Goal: Register for event/course

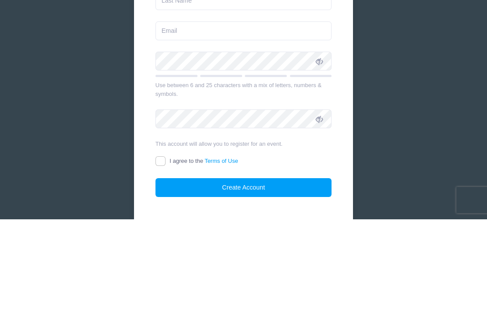
type input "[PERSON_NAME]"
click at [208, 106] on input "text" at bounding box center [243, 101] width 176 height 19
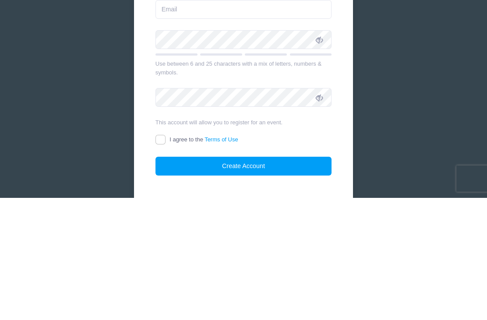
type input "[PERSON_NAME]"
click at [215, 122] on input "email" at bounding box center [243, 131] width 176 height 19
type input "[EMAIL_ADDRESS][DOMAIN_NAME]"
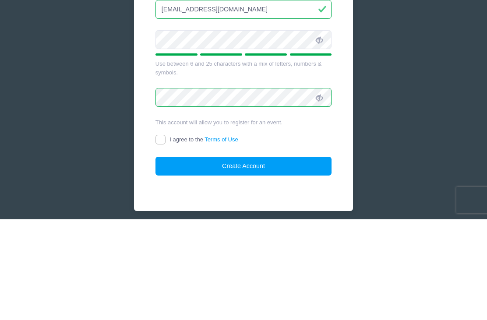
scroll to position [127, 0]
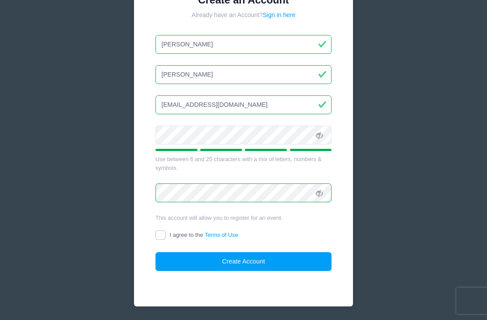
click at [162, 236] on input "I agree to the Terms of Use" at bounding box center [160, 235] width 10 height 10
checkbox input "true"
click at [305, 268] on button "Create Account" at bounding box center [243, 261] width 176 height 19
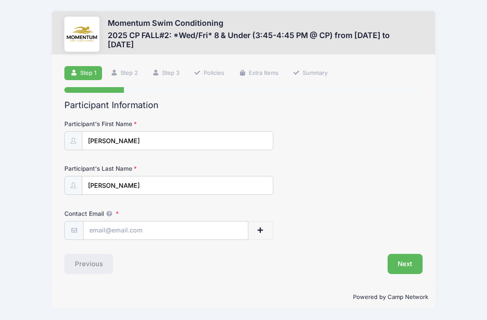
scroll to position [16, 0]
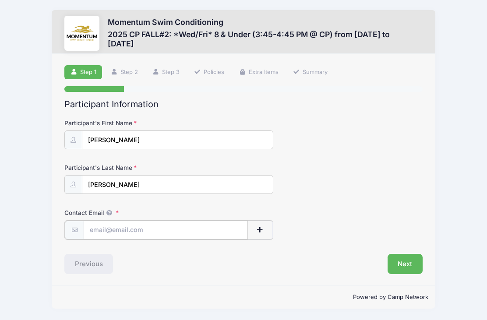
click at [188, 221] on input "Contact Email" at bounding box center [166, 230] width 164 height 19
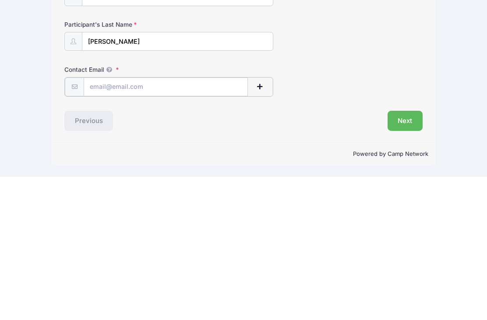
type input "[EMAIL_ADDRESS][DOMAIN_NAME]"
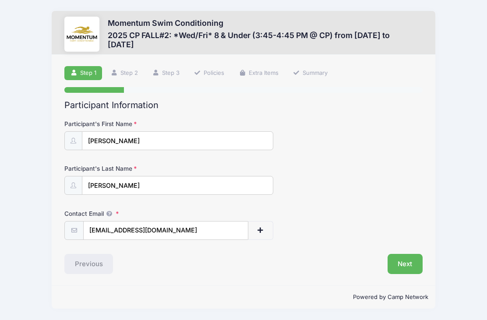
click at [408, 254] on button "Next" at bounding box center [404, 264] width 35 height 20
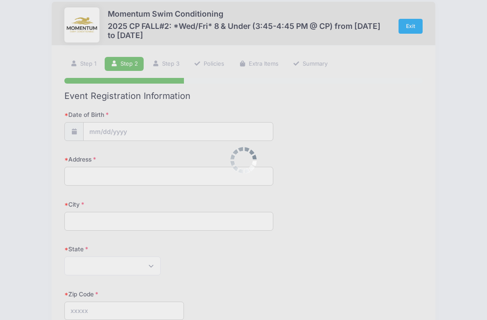
scroll to position [0, 0]
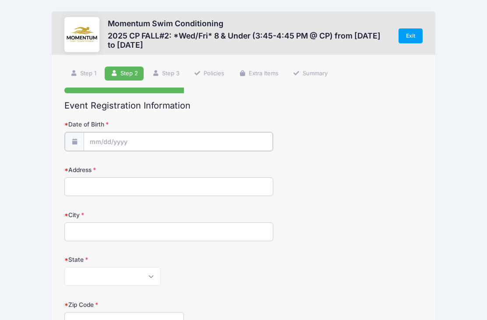
click at [212, 139] on input "Date of Birth" at bounding box center [178, 141] width 189 height 19
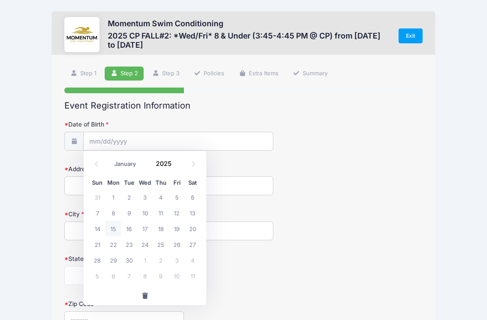
click at [166, 161] on input "2025" at bounding box center [165, 163] width 28 height 13
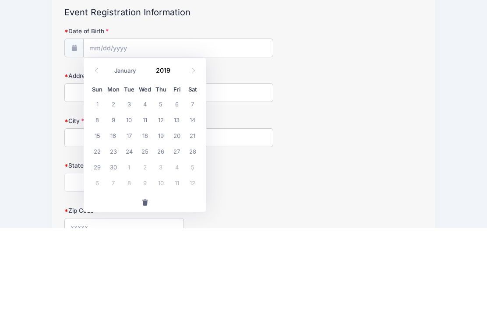
scroll to position [93, 0]
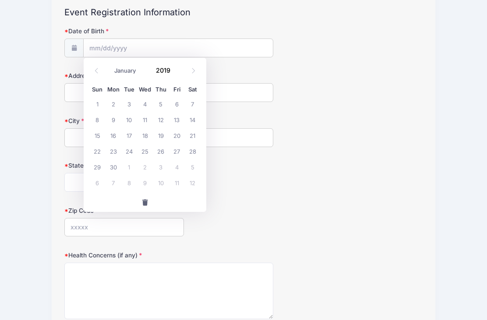
type input "2019"
click at [131, 68] on select "January February March April May June July August September October November De…" at bounding box center [129, 70] width 39 height 11
select select "0"
click at [129, 116] on span "8" at bounding box center [129, 120] width 16 height 16
type input "01/08/2019"
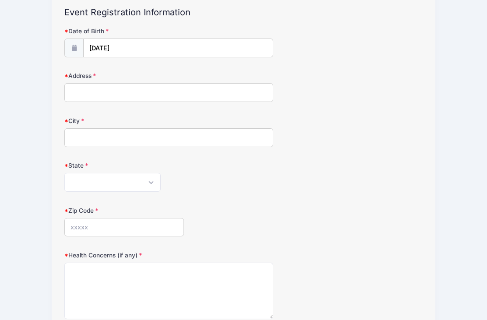
click at [145, 99] on input "Address" at bounding box center [168, 92] width 209 height 19
type input "1316 N Loomis St"
click at [179, 129] on input "City" at bounding box center [168, 138] width 209 height 19
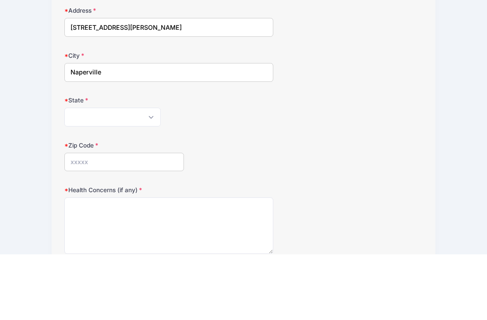
type input "Naperville"
click at [124, 173] on select "Alabama Alaska American Samoa Arizona Arkansas Armed Forces Africa Armed Forces…" at bounding box center [112, 182] width 96 height 19
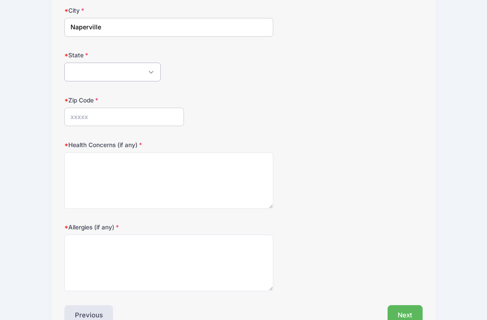
select select "IL"
click at [116, 111] on input "Zip Code" at bounding box center [124, 117] width 120 height 19
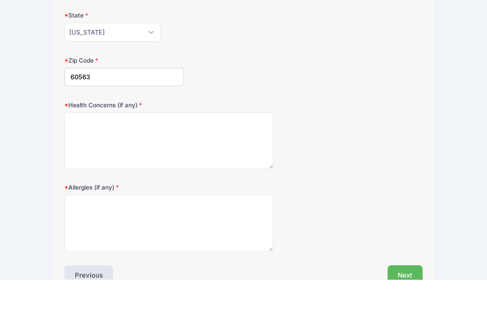
type input "60563"
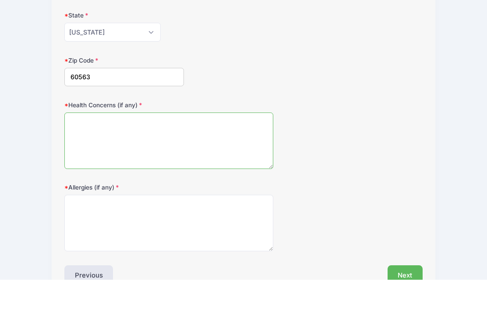
click at [217, 153] on textarea "Health Concerns (if any)" at bounding box center [168, 181] width 209 height 56
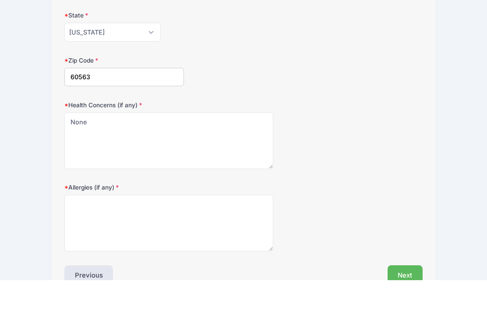
scroll to position [224, 0]
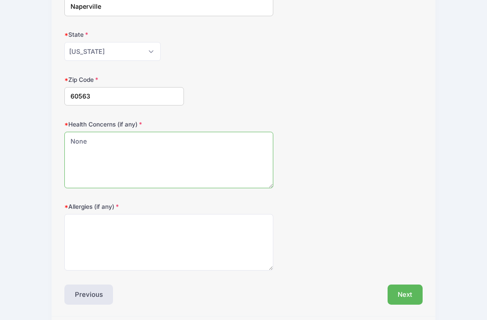
type textarea "None"
click at [214, 244] on textarea "Allergies (if any)" at bounding box center [168, 242] width 209 height 56
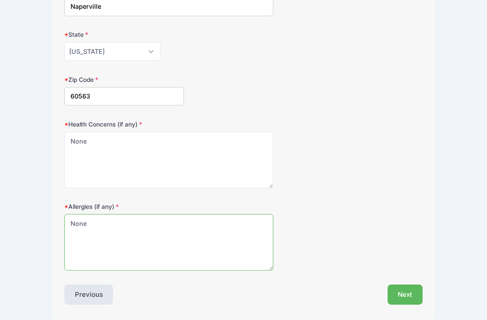
type textarea "None"
click at [404, 294] on button "Next" at bounding box center [404, 295] width 35 height 20
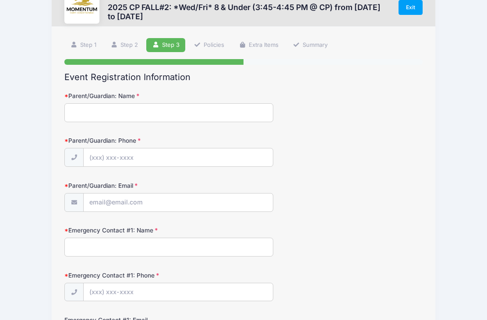
scroll to position [0, 0]
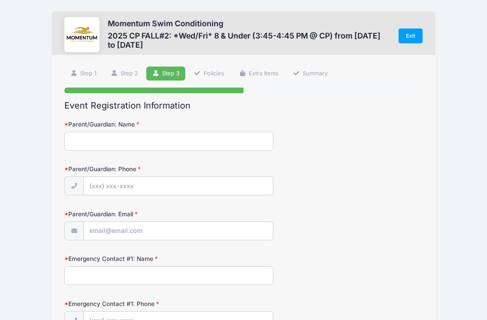
click at [202, 135] on input "Parent/Guardian: Name" at bounding box center [168, 141] width 209 height 19
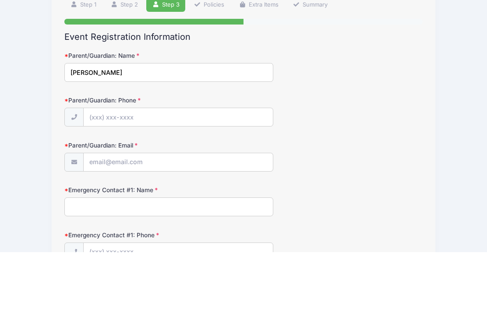
type input "Katrina Walsh"
click at [213, 176] on input "Parent/Guardian: Phone" at bounding box center [178, 185] width 189 height 19
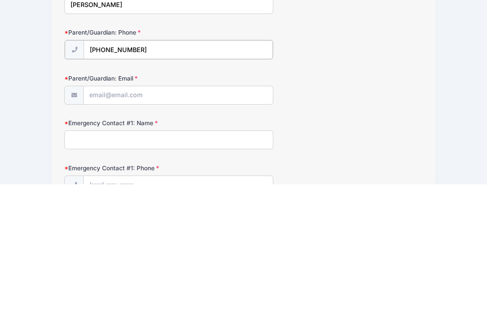
type input "(734) 972-1000"
click at [179, 222] on input "Parent/Guardian: Email" at bounding box center [178, 231] width 189 height 19
type input "[EMAIL_ADDRESS][DOMAIN_NAME]"
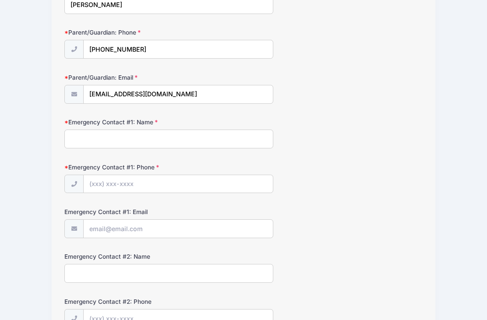
click at [167, 138] on input "Emergency Contact #1: Name" at bounding box center [168, 139] width 209 height 19
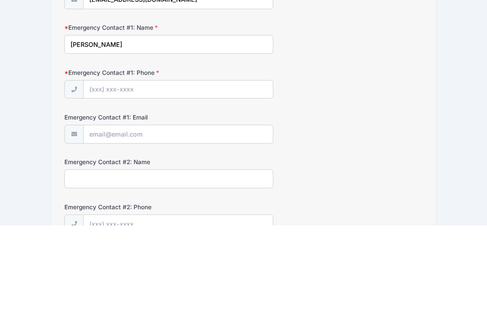
type input "Katrina Walsh"
click at [197, 176] on input "Emergency Contact #1: Phone" at bounding box center [178, 185] width 189 height 19
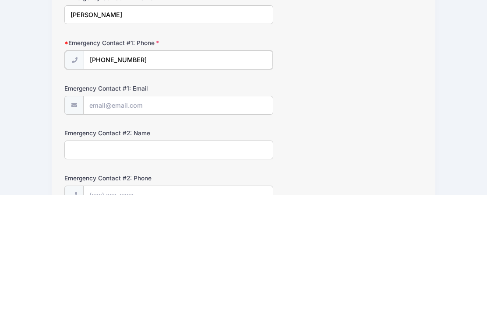
type input "(734) 972-1000"
click at [210, 220] on input "Emergency Contact #1: Email" at bounding box center [178, 229] width 189 height 19
type input "[EMAIL_ADDRESS][DOMAIN_NAME]"
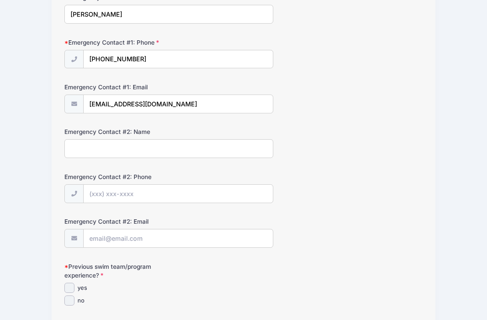
click at [155, 151] on input "Emergency Contact #2: Name" at bounding box center [168, 148] width 209 height 19
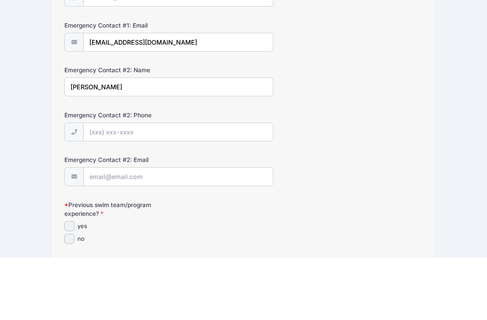
type input "Patrick Walsh"
click at [177, 185] on input "Emergency Contact #2: Phone" at bounding box center [178, 194] width 189 height 19
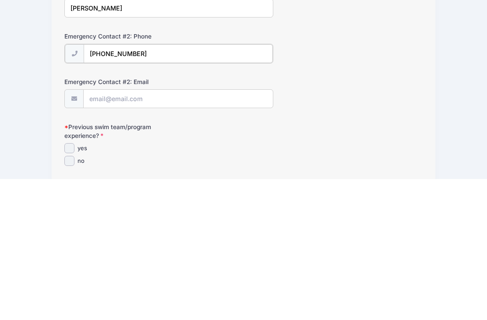
type input "(708) 209-0692"
click at [204, 230] on input "Emergency Contact #2: Email" at bounding box center [178, 239] width 189 height 19
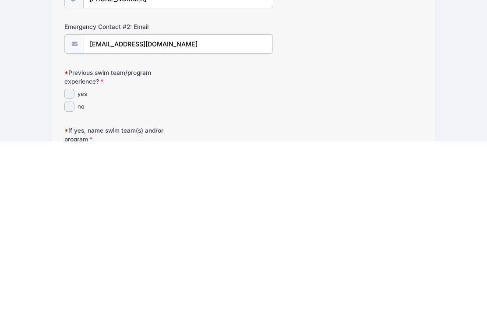
scroll to position [278, 0]
type input "Pwalsh82@gmail.com"
click at [74, 267] on input "yes" at bounding box center [69, 272] width 10 height 10
checkbox input "true"
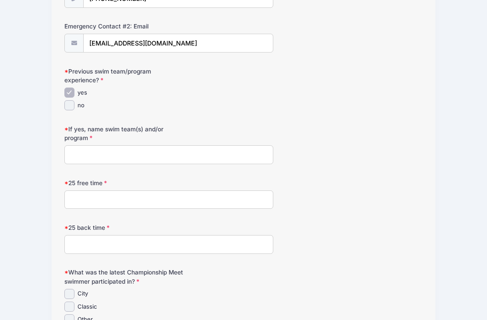
click at [155, 153] on input "If yes, name swim team(s) and/or program" at bounding box center [168, 154] width 209 height 19
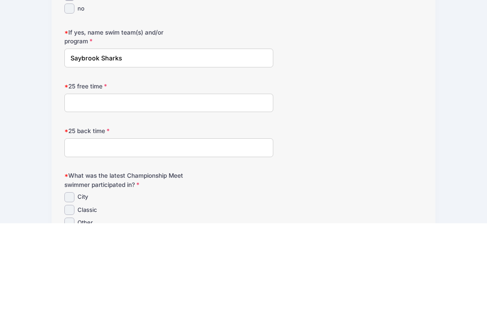
type input "Saybrook Sharks"
click at [231, 191] on input "25 free time" at bounding box center [168, 200] width 209 height 19
click at [384, 113] on form "Parent/Guardian: Name Katrina Walsh Parent/Guardian: Phone (734) 972-1000 Paren…" at bounding box center [243, 28] width 358 height 728
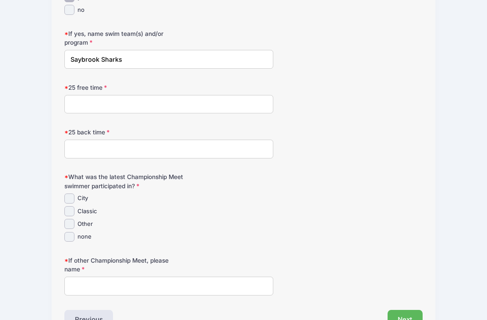
click at [226, 109] on input "25 free time" at bounding box center [168, 104] width 209 height 19
type input "26.13"
click at [155, 143] on input "25 back time" at bounding box center [168, 149] width 209 height 19
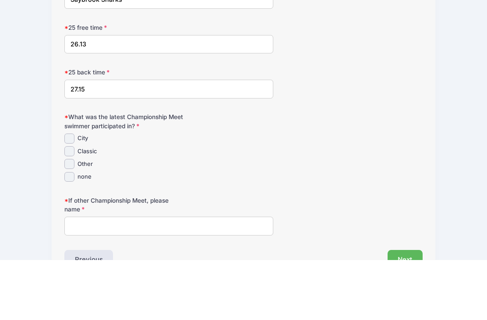
scroll to position [575, 0]
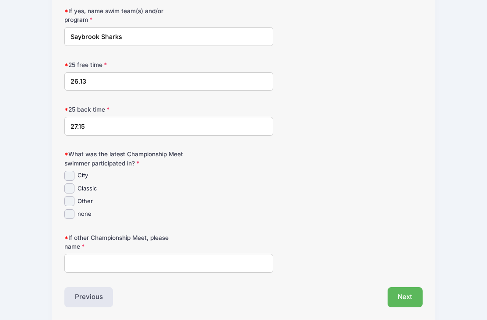
type input "27.15"
click at [73, 186] on input "Classic" at bounding box center [69, 188] width 10 height 10
checkbox input "true"
click at [183, 261] on input "If other Championship Meet, please name" at bounding box center [168, 263] width 209 height 19
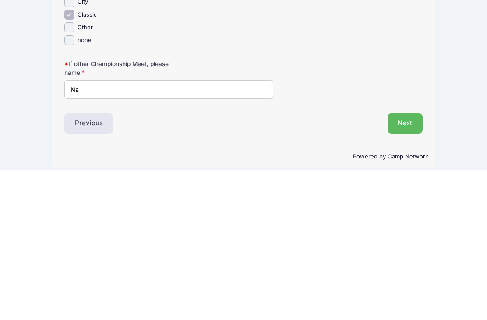
type input "Na"
click at [401, 264] on button "Next" at bounding box center [404, 274] width 35 height 20
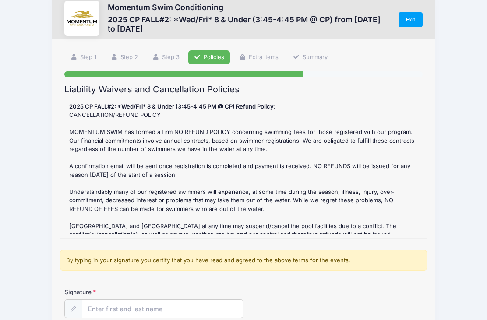
scroll to position [120, 0]
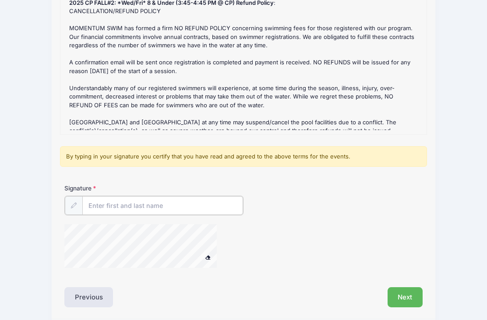
click at [151, 210] on input "Signature" at bounding box center [162, 205] width 161 height 19
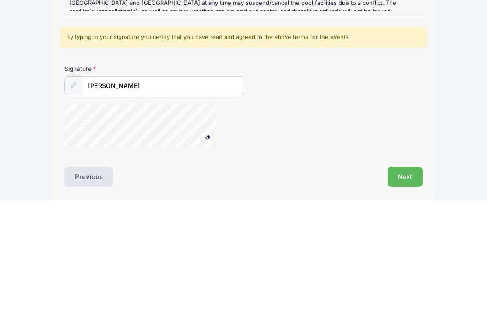
scroll to position [123, 0]
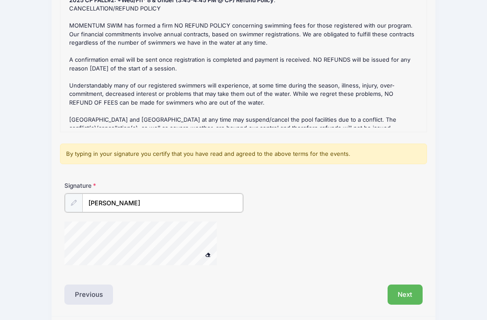
type input "Katrina Walsh"
click at [407, 292] on button "Next" at bounding box center [404, 294] width 35 height 20
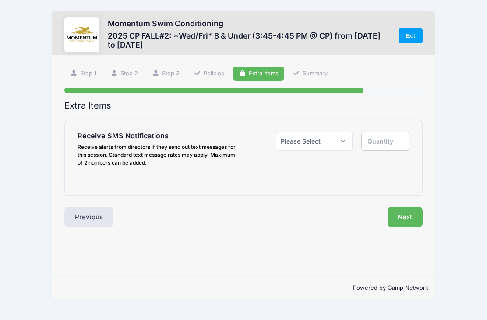
scroll to position [0, 0]
click at [304, 146] on select "Please Select Yes ($0.00) No" at bounding box center [314, 141] width 77 height 19
select select "1"
type input "1"
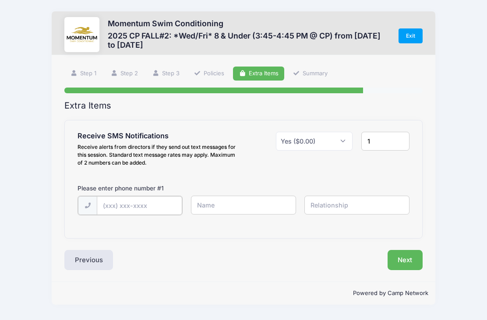
click at [149, 207] on input "text" at bounding box center [139, 205] width 85 height 19
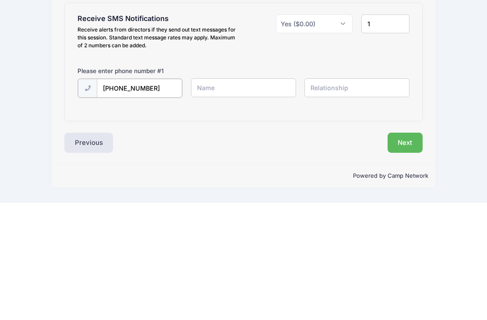
type input "(734) 972-1000"
click at [251, 196] on input "text" at bounding box center [243, 205] width 105 height 19
type input "Katrina Walsh"
click at [343, 196] on input "text" at bounding box center [356, 205] width 105 height 19
type input "Mother"
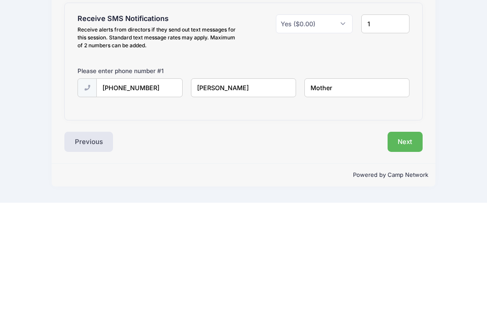
click at [410, 249] on button "Next" at bounding box center [404, 259] width 35 height 20
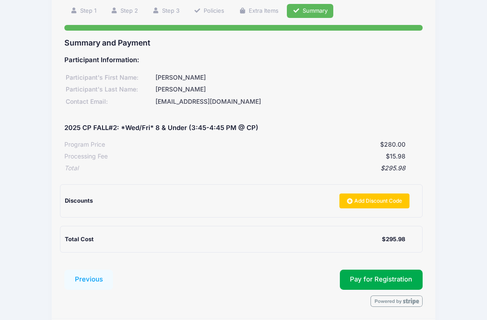
scroll to position [63, 0]
click at [356, 270] on button "Pay for Registration" at bounding box center [381, 280] width 83 height 20
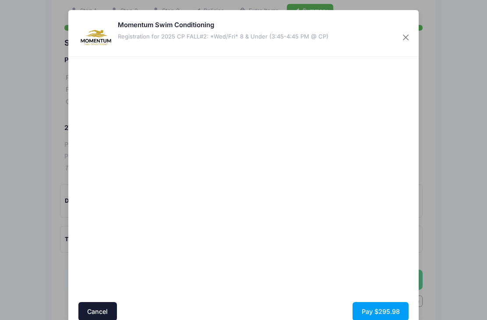
click at [374, 308] on button "Pay $295.98" at bounding box center [380, 311] width 56 height 19
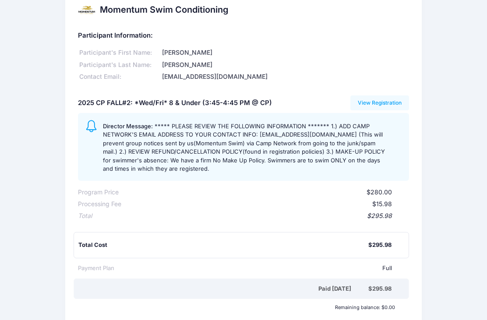
scroll to position [17, 0]
click at [381, 104] on link "View Registration" at bounding box center [379, 102] width 59 height 15
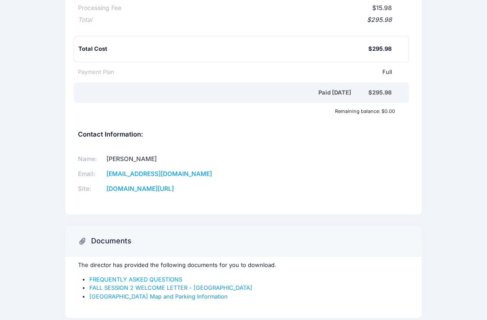
scroll to position [218, 0]
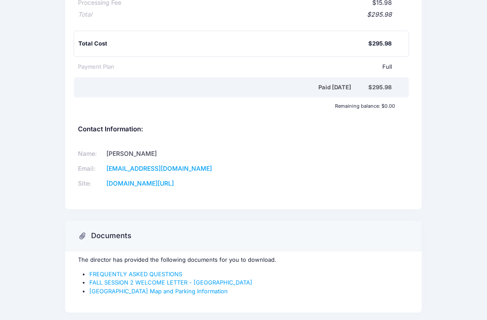
click at [123, 288] on link "[GEOGRAPHIC_DATA] Map and Parking Information" at bounding box center [158, 291] width 138 height 7
